Goal: Information Seeking & Learning: Learn about a topic

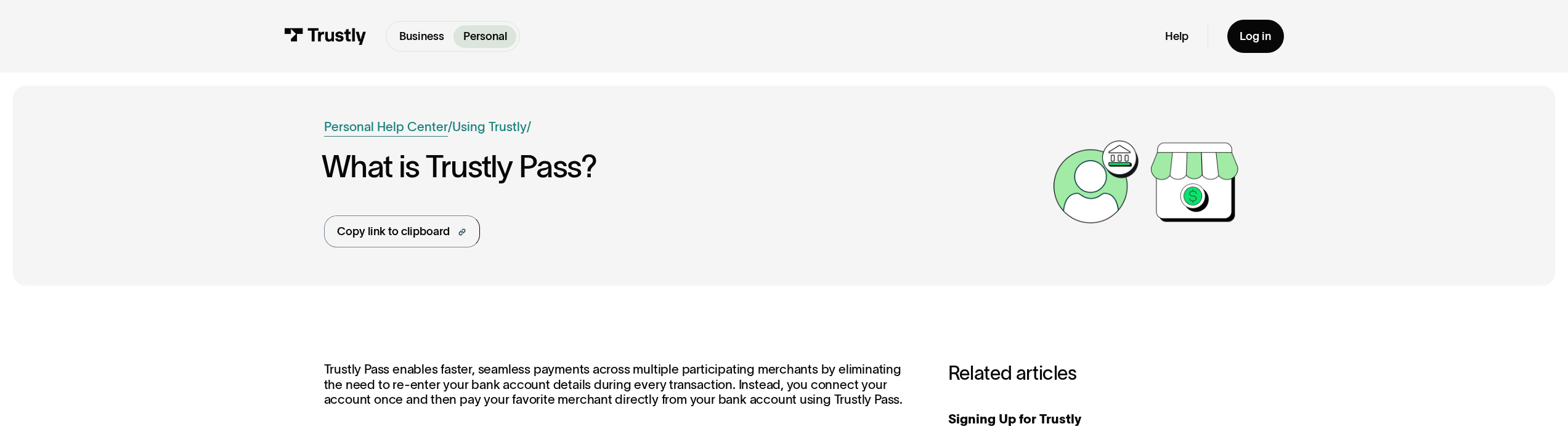
click at [424, 133] on link "Personal Help Center" at bounding box center [386, 127] width 124 height 19
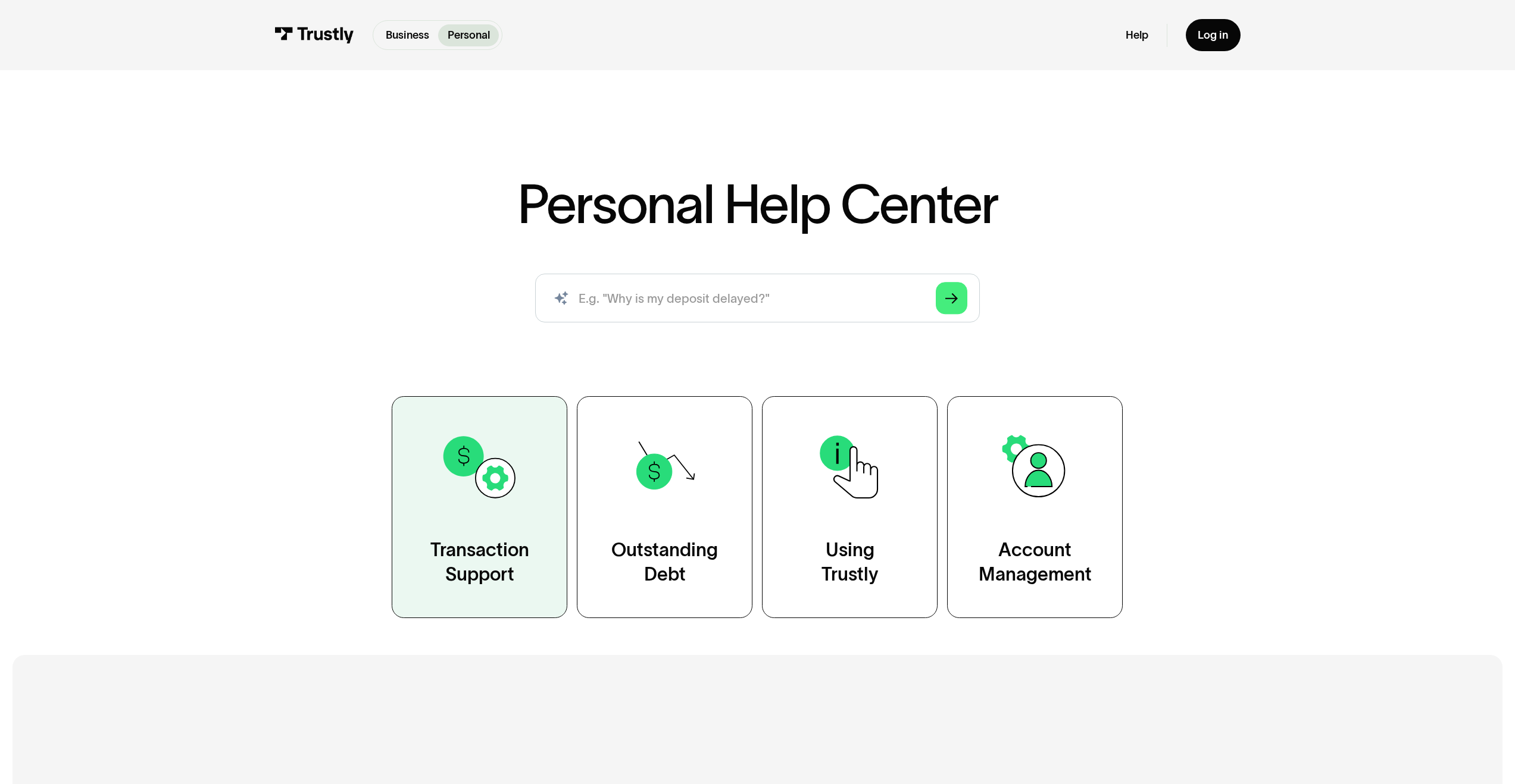
click at [547, 422] on link "Transaction Support" at bounding box center [479, 507] width 175 height 222
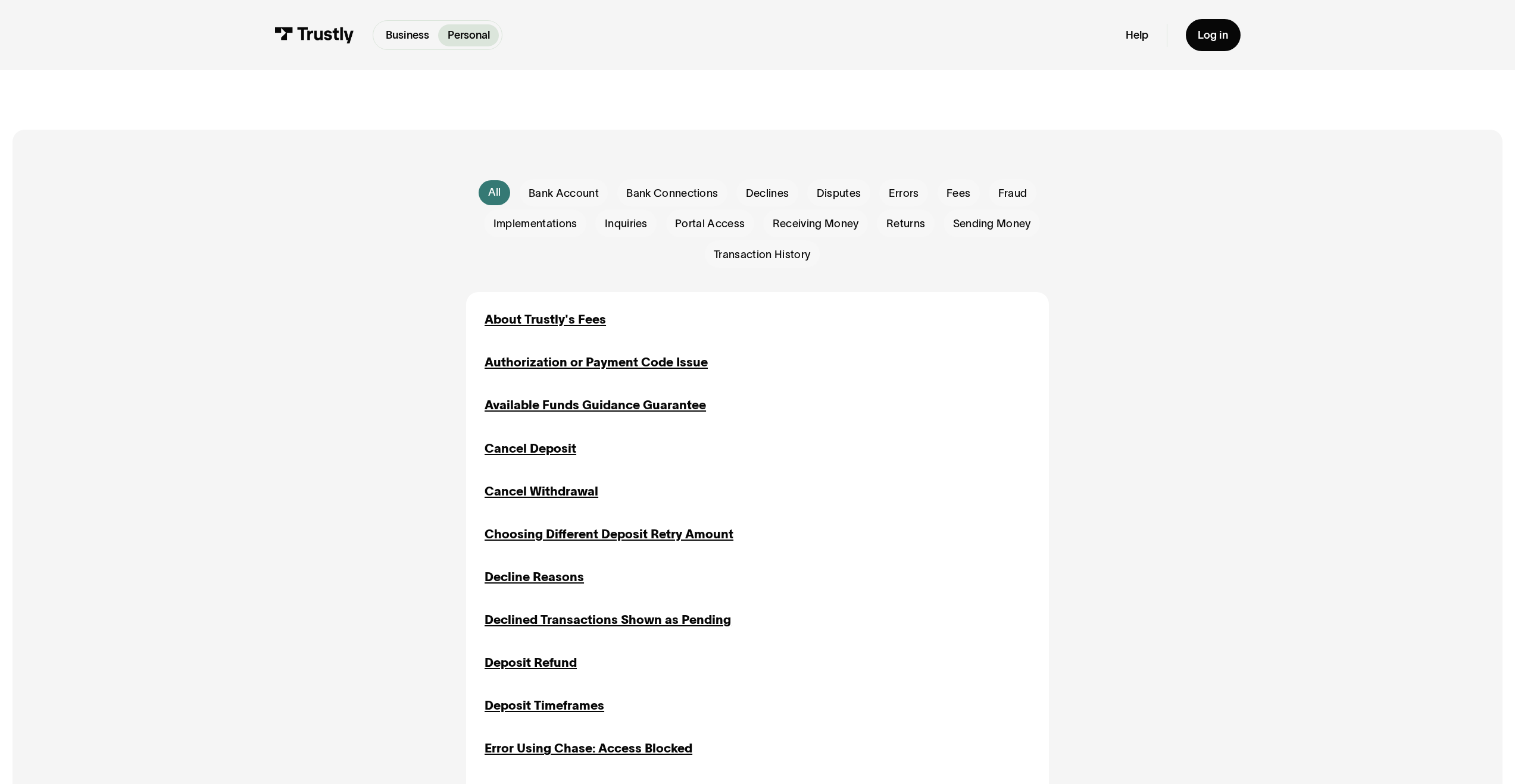
scroll to position [411, 0]
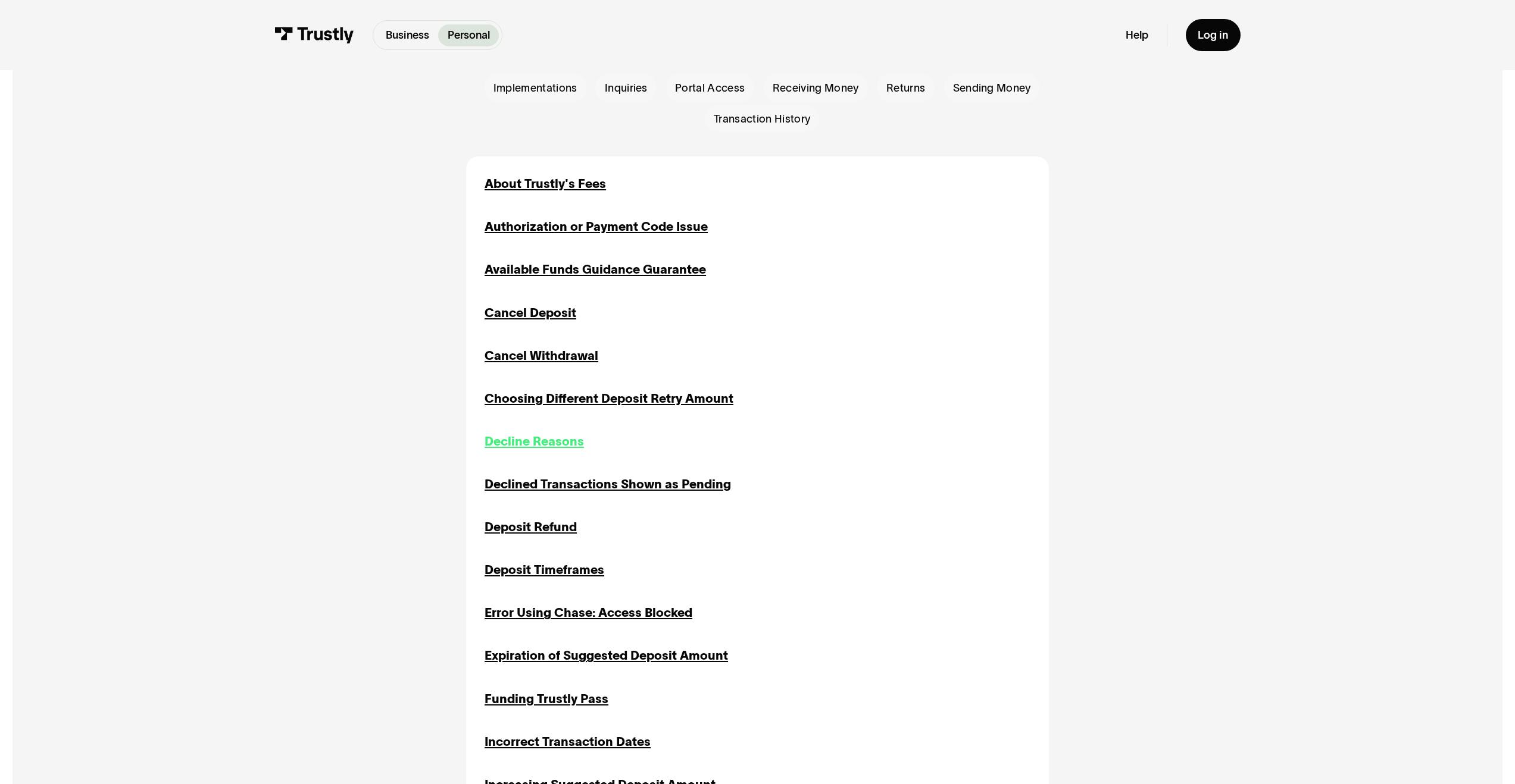
click at [548, 450] on div "Decline Reasons" at bounding box center [534, 442] width 100 height 18
